Goal: Transaction & Acquisition: Purchase product/service

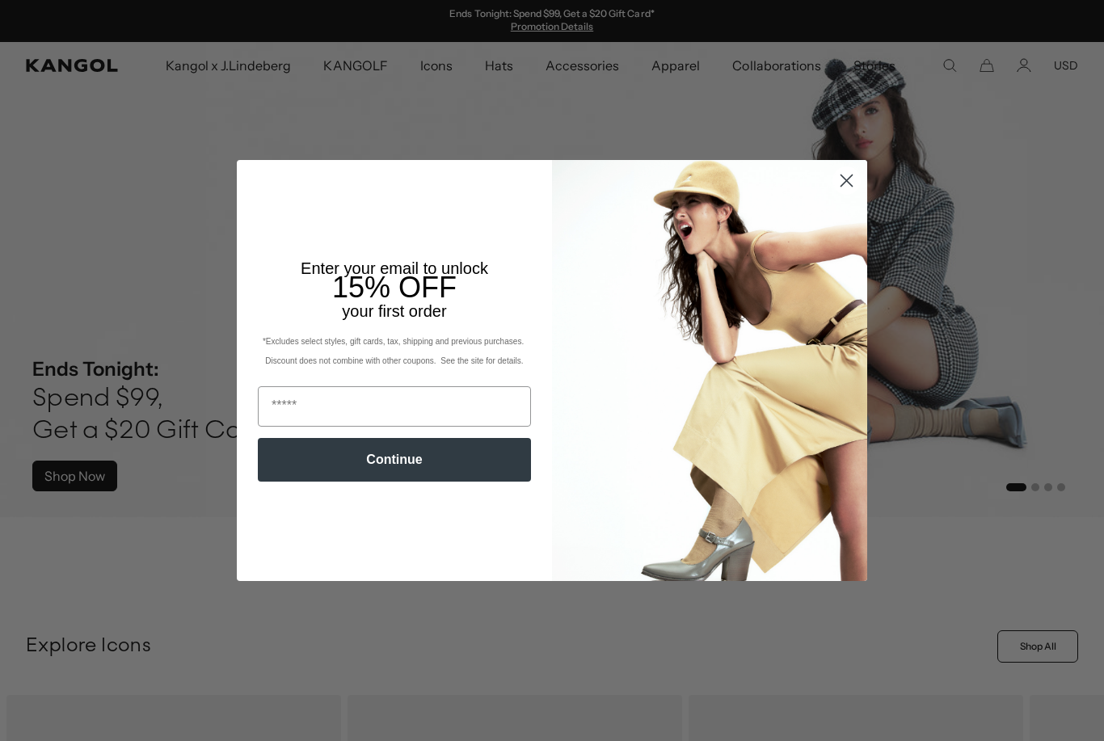
click at [844, 186] on circle "Close dialog" at bounding box center [846, 180] width 27 height 27
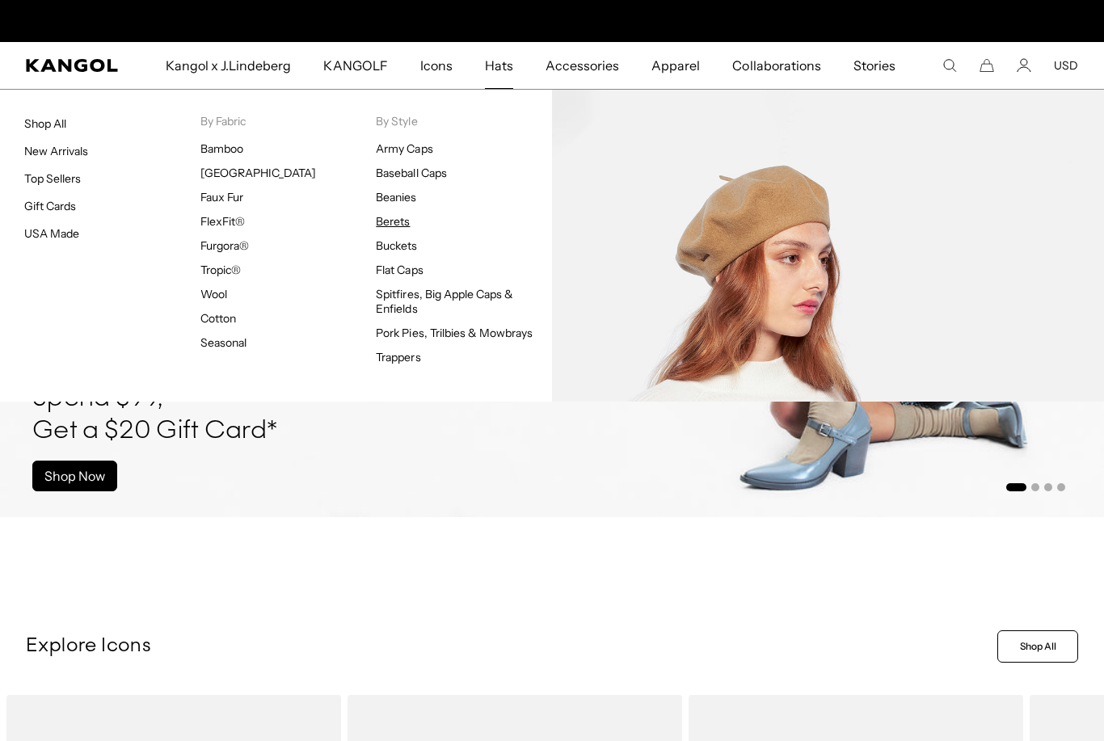
scroll to position [0, 333]
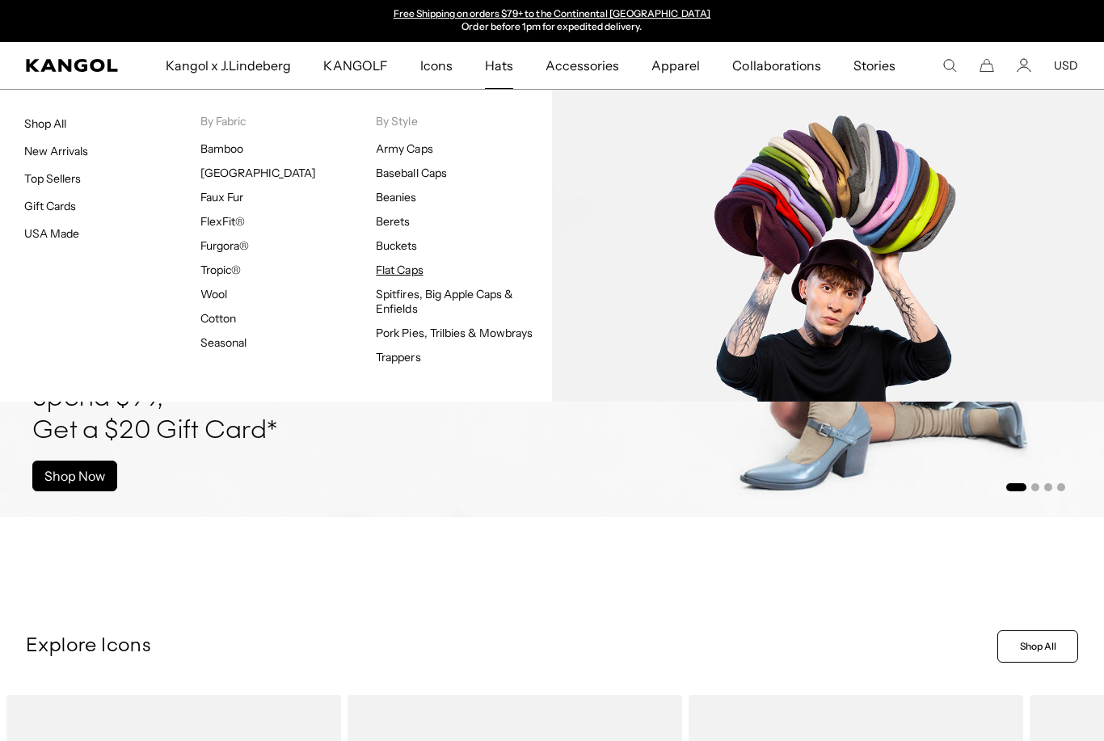
click at [405, 275] on link "Flat Caps" at bounding box center [399, 270] width 47 height 15
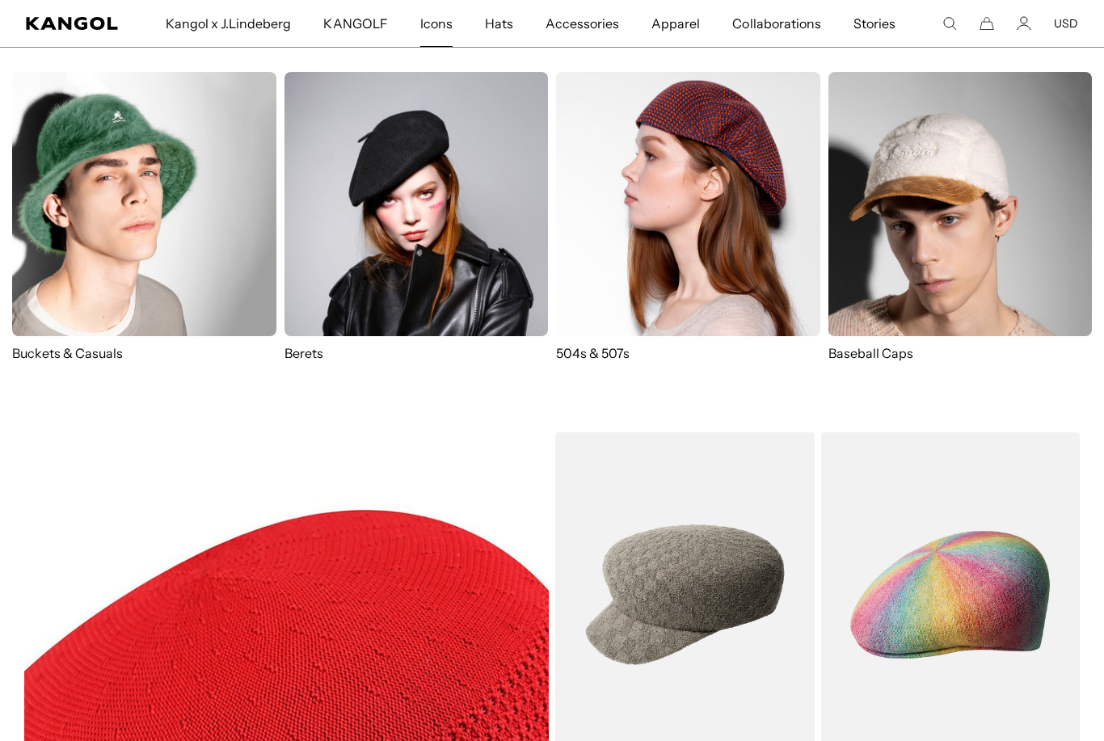
scroll to position [0, 333]
click at [594, 352] on p "504s & 507s" at bounding box center [688, 353] width 264 height 18
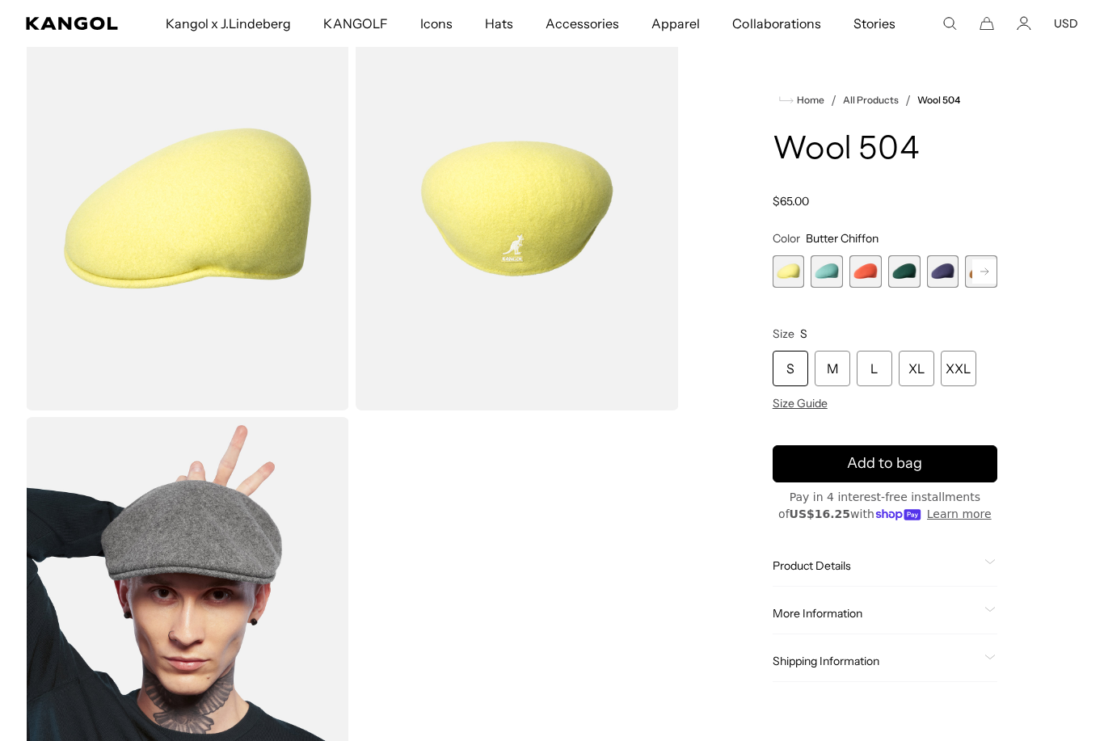
scroll to position [0, 333]
click at [985, 276] on rect at bounding box center [984, 271] width 24 height 24
click at [985, 277] on rect at bounding box center [984, 271] width 24 height 24
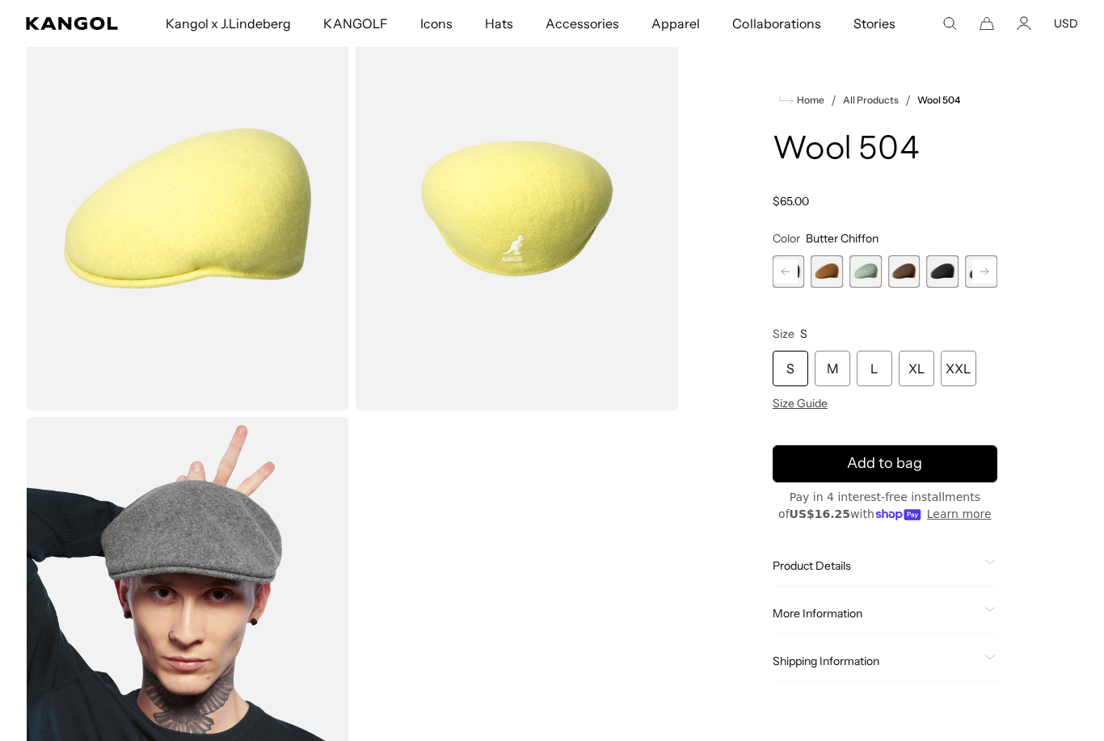
click at [985, 277] on rect at bounding box center [984, 271] width 24 height 24
click at [861, 276] on span "10 of 21" at bounding box center [866, 271] width 32 height 32
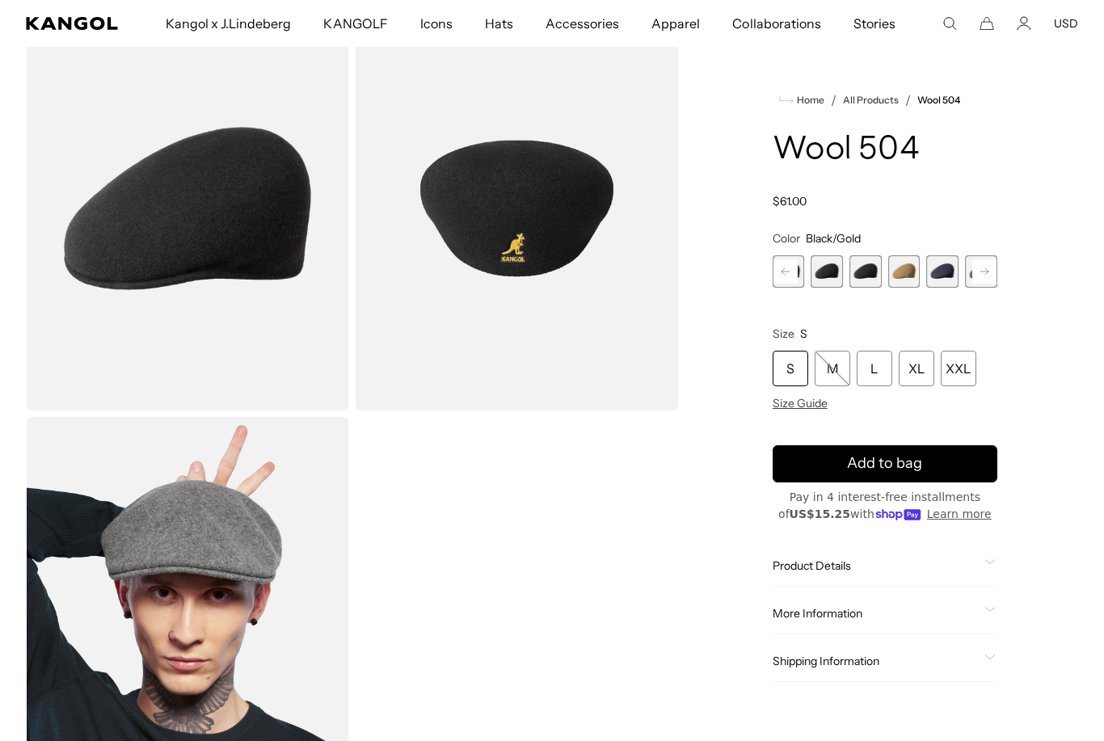
scroll to position [0, 333]
click at [829, 278] on span "9 of 21" at bounding box center [827, 271] width 32 height 32
